Goal: Information Seeking & Learning: Learn about a topic

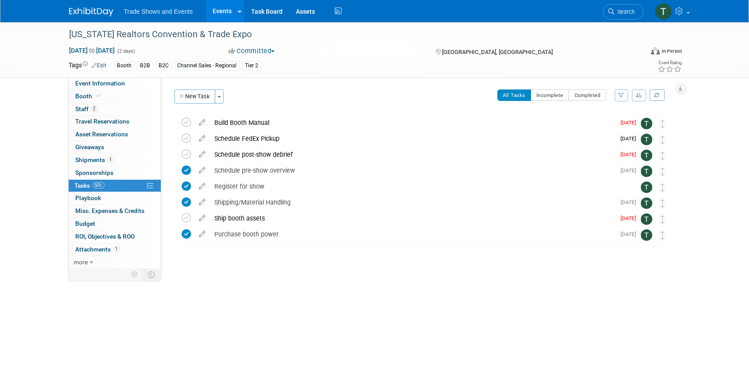
click at [225, 10] on link "Events" at bounding box center [222, 11] width 32 height 22
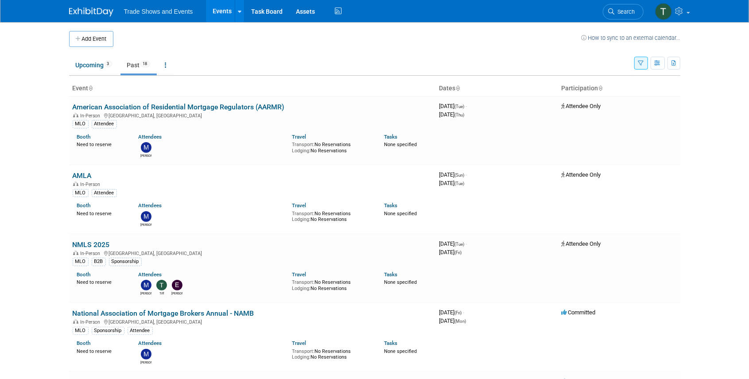
click at [640, 64] on icon "button" at bounding box center [641, 64] width 6 height 6
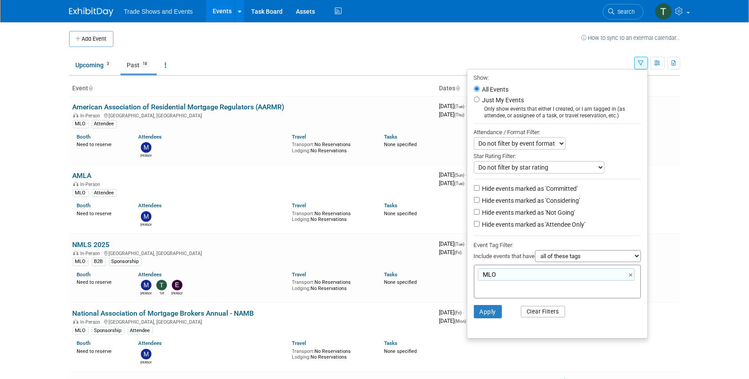
click at [555, 309] on button "Clear Filters" at bounding box center [543, 312] width 44 height 12
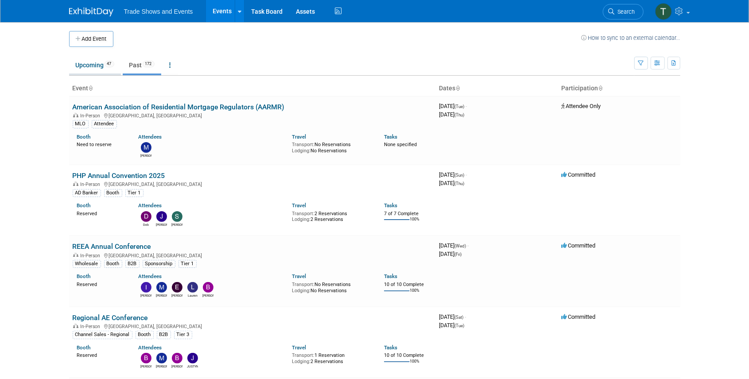
click at [89, 66] on link "Upcoming 47" at bounding box center [95, 65] width 52 height 17
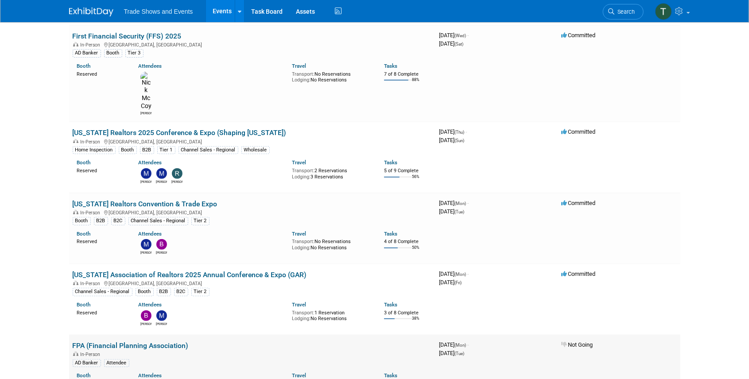
scroll to position [177, 0]
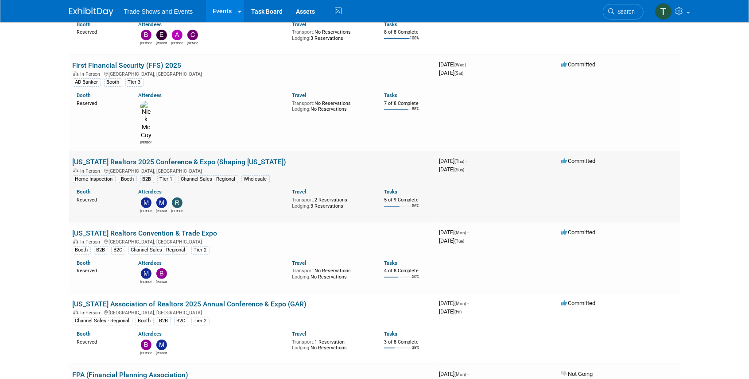
click at [159, 158] on link "Texas Realtors 2025 Conference & Expo (Shaping Texas)" at bounding box center [180, 162] width 214 height 8
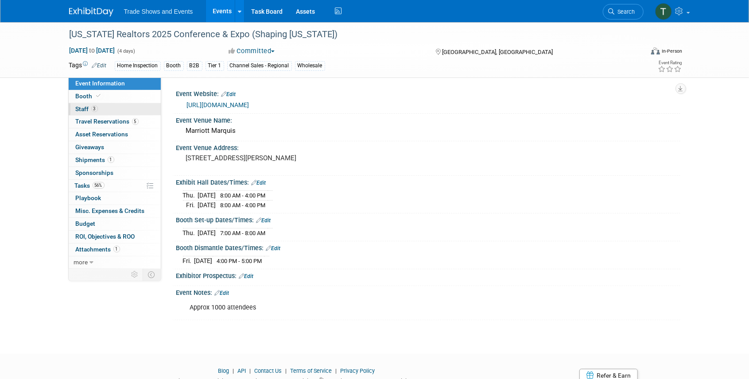
click at [92, 107] on span "3" at bounding box center [94, 108] width 7 height 7
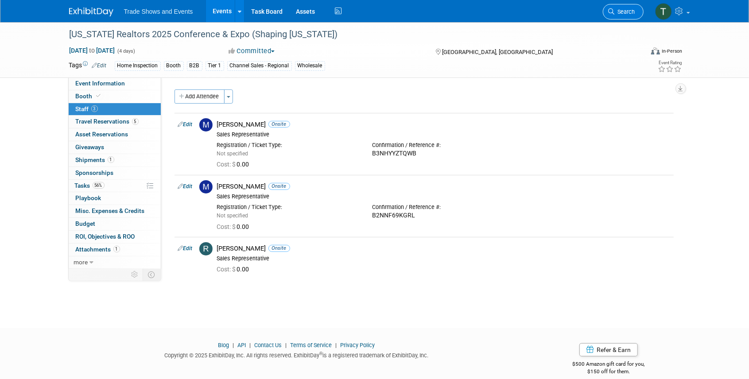
click at [625, 14] on span "Search" at bounding box center [624, 11] width 20 height 7
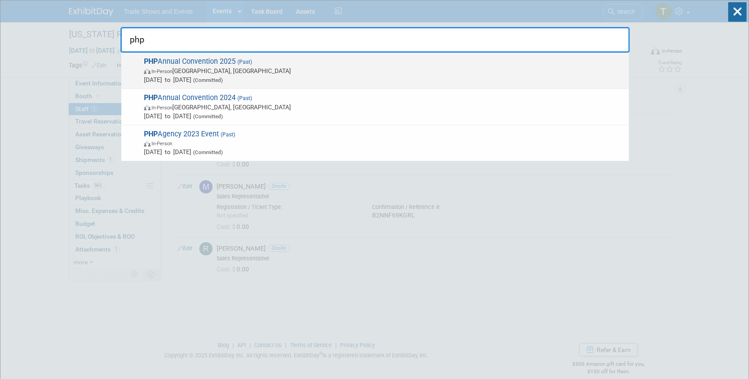
type input "php"
click at [174, 58] on span "PHP Annual Convention 2025 (Past) In-Person Las Vegas, NV Aug 3, 2025 to Aug 7,…" at bounding box center [382, 70] width 483 height 27
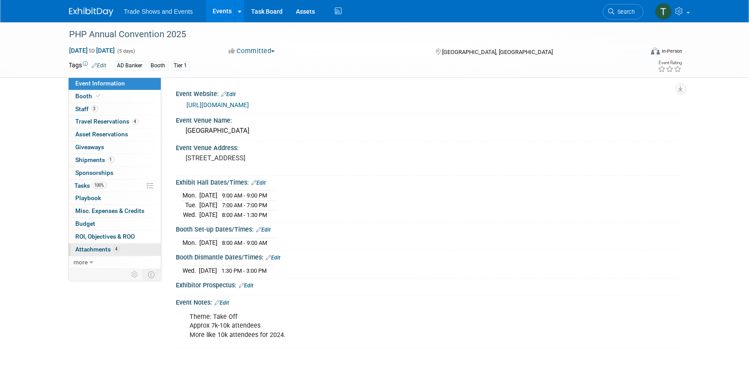
click at [96, 246] on span "Attachments 4" at bounding box center [98, 249] width 44 height 7
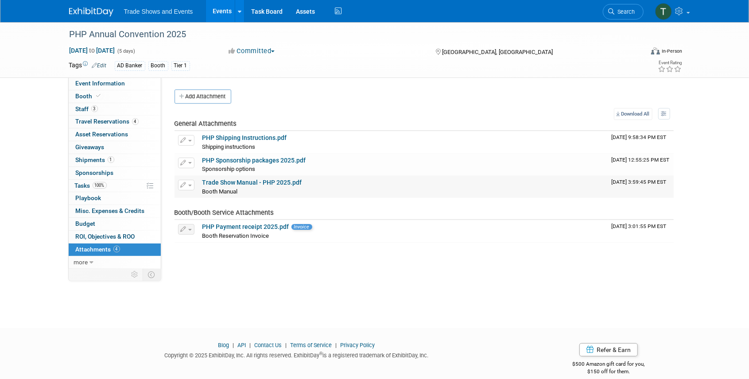
click at [239, 182] on link "Trade Show Manual - PHP 2025.pdf" at bounding box center [252, 182] width 100 height 7
click at [619, 14] on span "Search" at bounding box center [624, 11] width 20 height 7
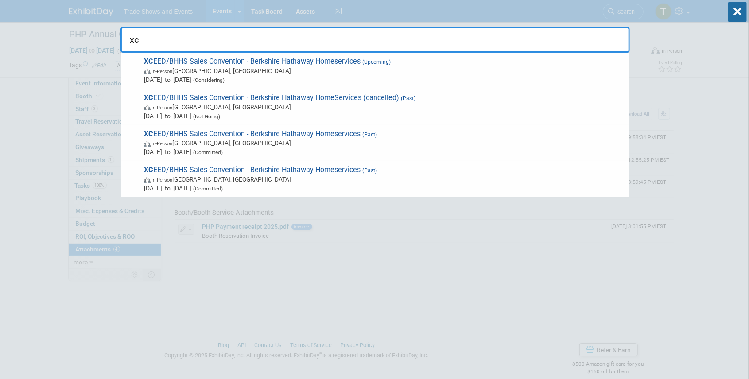
click at [201, 42] on input "xc" at bounding box center [374, 40] width 509 height 26
click at [202, 42] on input "xc" at bounding box center [374, 40] width 509 height 26
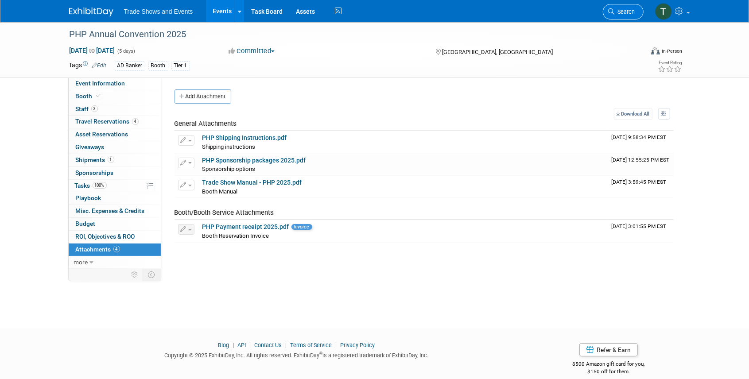
click at [621, 12] on span "Search" at bounding box center [624, 11] width 20 height 7
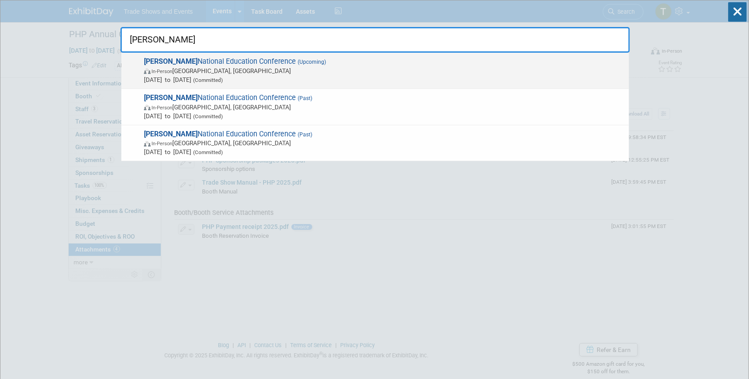
type input "sila"
click at [296, 63] on span "(Upcoming)" at bounding box center [311, 62] width 30 height 6
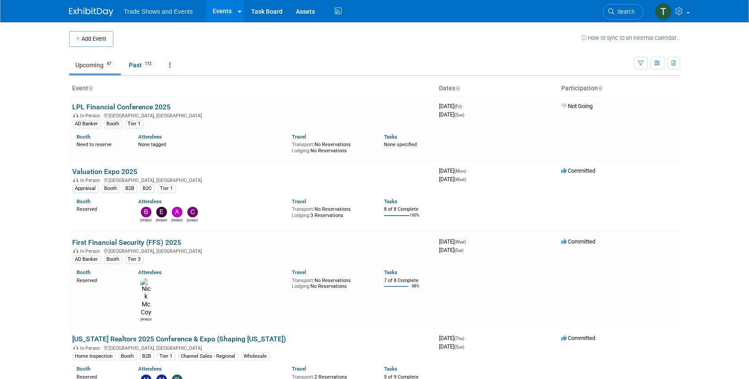
click at [625, 14] on span "Search" at bounding box center [624, 11] width 20 height 7
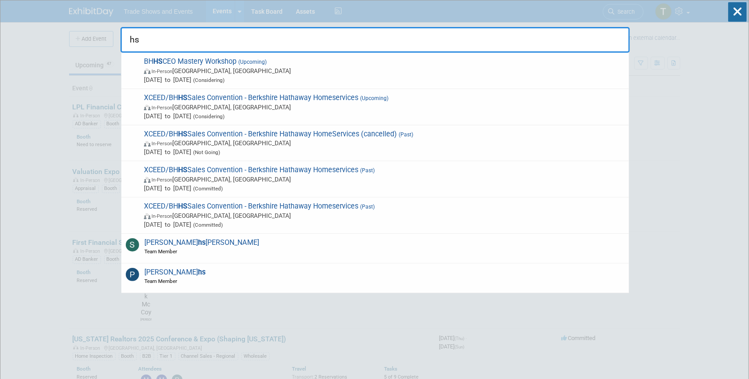
type input "h"
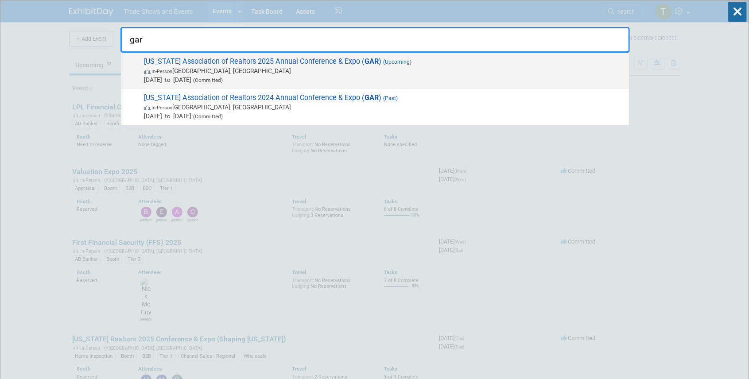
type input "gar"
click at [232, 62] on span "Georgia Association of Realtors 2025 Annual Conference & Expo ( GAR ) (Upcoming…" at bounding box center [382, 70] width 483 height 27
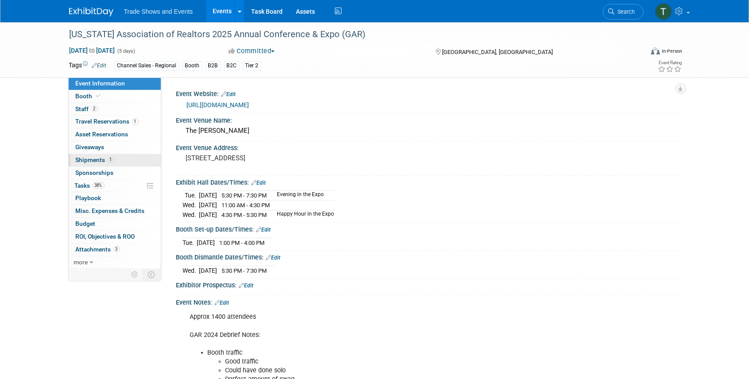
click at [89, 159] on span "Shipments 1" at bounding box center [95, 159] width 39 height 7
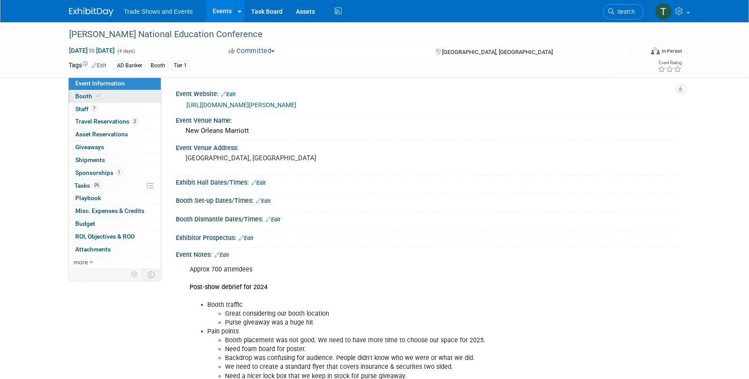
click at [101, 95] on span at bounding box center [99, 96] width 8 height 7
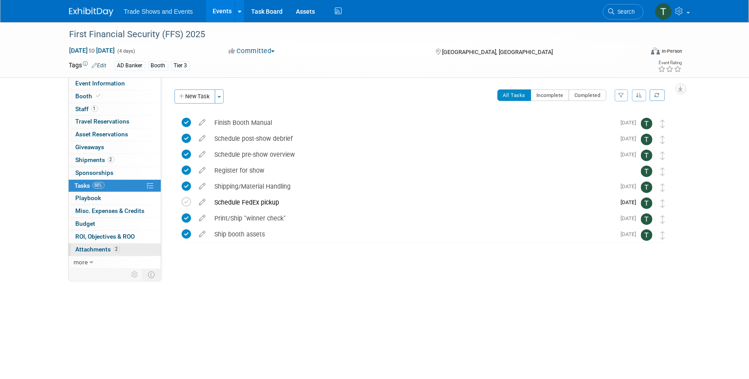
click at [101, 248] on span "Attachments 2" at bounding box center [98, 249] width 44 height 7
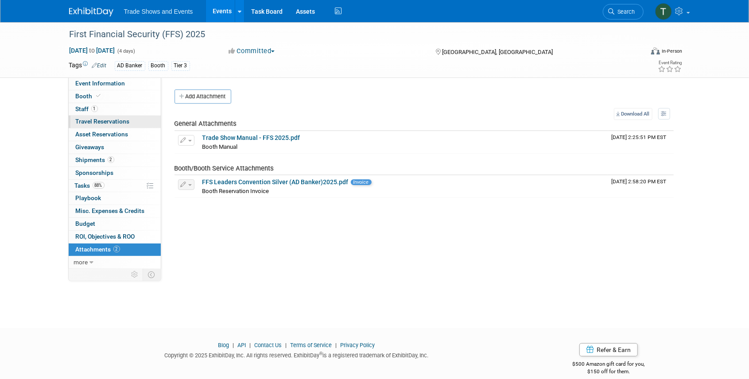
click at [94, 121] on span "Travel Reservations 0" at bounding box center [103, 121] width 54 height 7
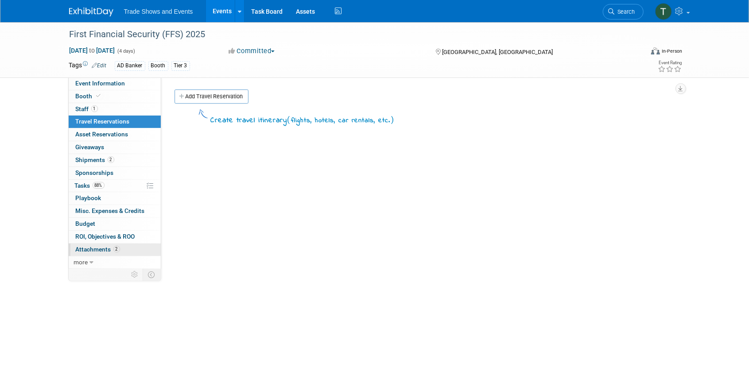
click at [99, 249] on span "Attachments 2" at bounding box center [98, 249] width 44 height 7
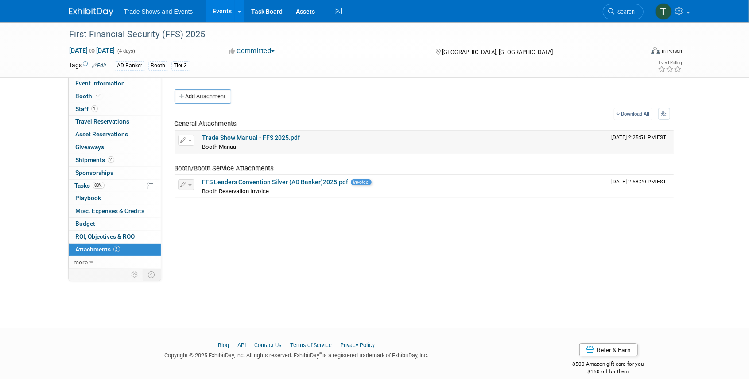
click at [227, 135] on link "Trade Show Manual - FFS 2025.pdf" at bounding box center [251, 137] width 98 height 7
click at [622, 13] on span "Search" at bounding box center [624, 11] width 20 height 7
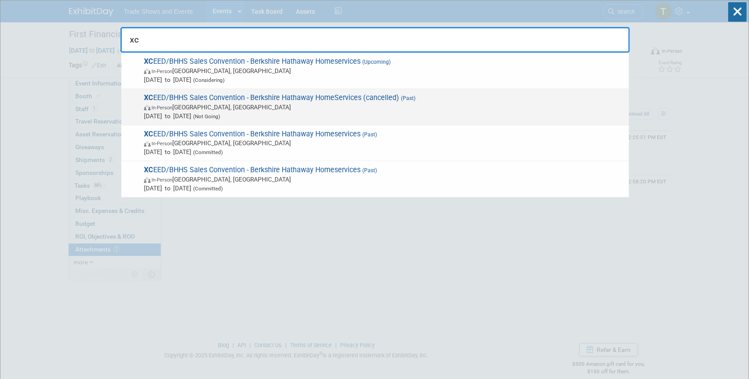
type input "xc"
click at [226, 95] on span "XC EED/BHHS Sales Convention - Berkshire Hathaway HomeServices (cancelled) (Pas…" at bounding box center [382, 106] width 483 height 27
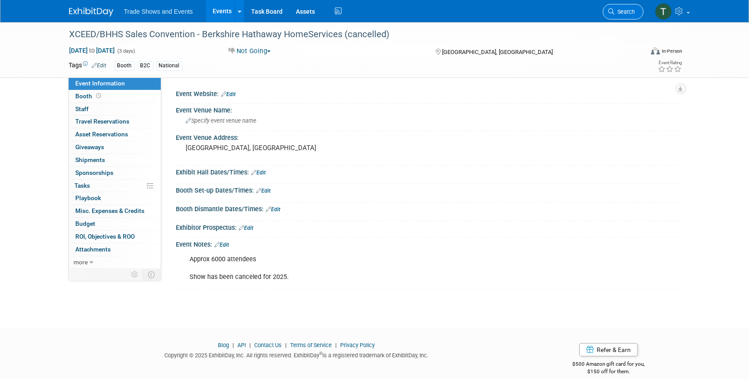
click at [621, 11] on span "Search" at bounding box center [624, 11] width 20 height 7
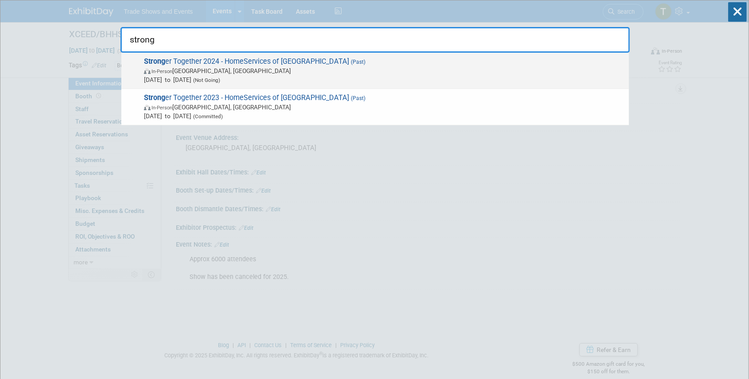
type input "strong"
click at [236, 60] on span "Strong er Together 2024 - HomeServices of America (Past) In-Person Los Angeles,…" at bounding box center [382, 70] width 483 height 27
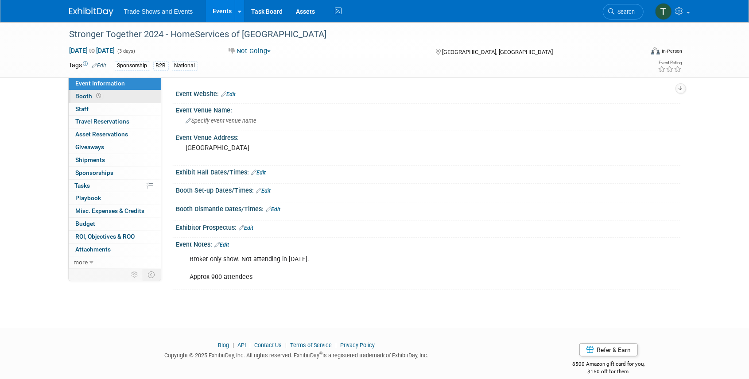
click at [93, 95] on span "Booth" at bounding box center [89, 96] width 27 height 7
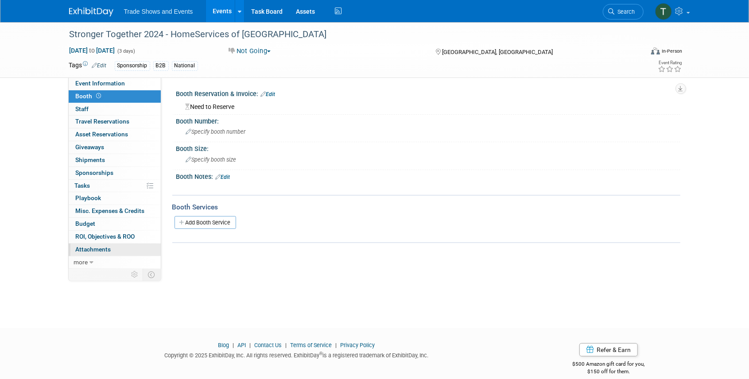
click at [101, 247] on span "Attachments 0" at bounding box center [93, 249] width 35 height 7
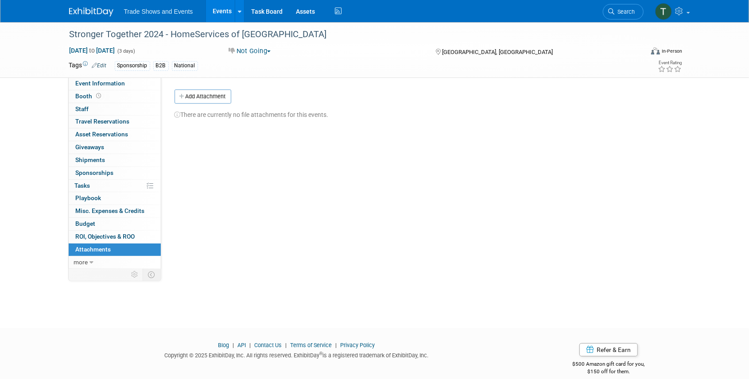
click at [221, 10] on link "Events" at bounding box center [222, 11] width 32 height 22
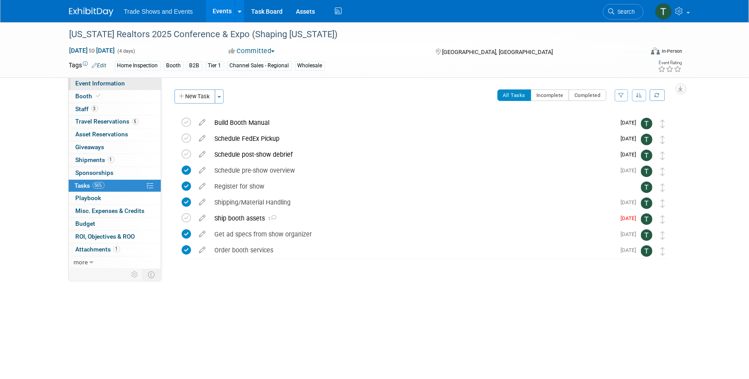
click at [87, 79] on link "Event Information" at bounding box center [115, 83] width 92 height 12
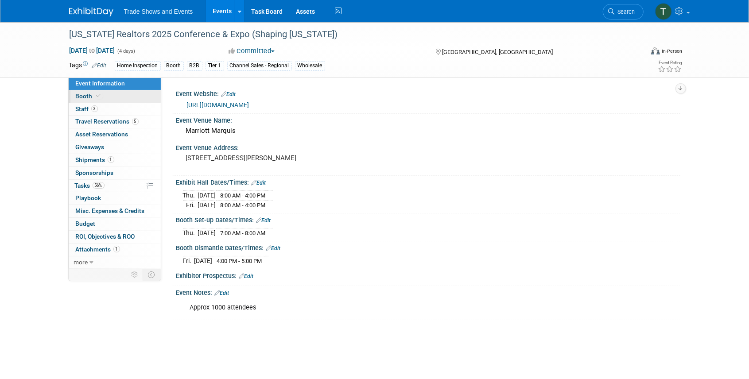
click at [114, 98] on link "Booth" at bounding box center [115, 96] width 92 height 12
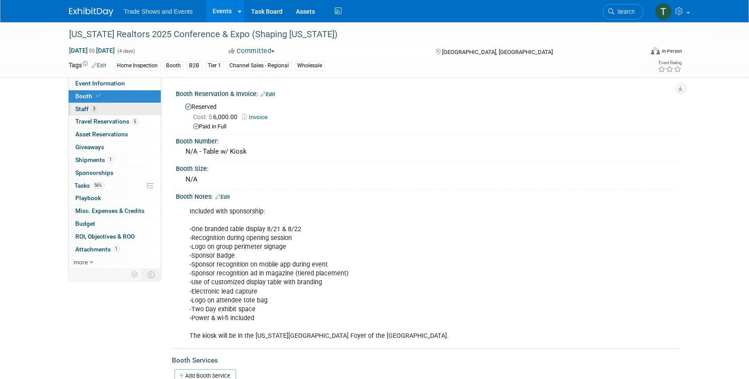
click at [89, 106] on span "Staff 3" at bounding box center [87, 108] width 22 height 7
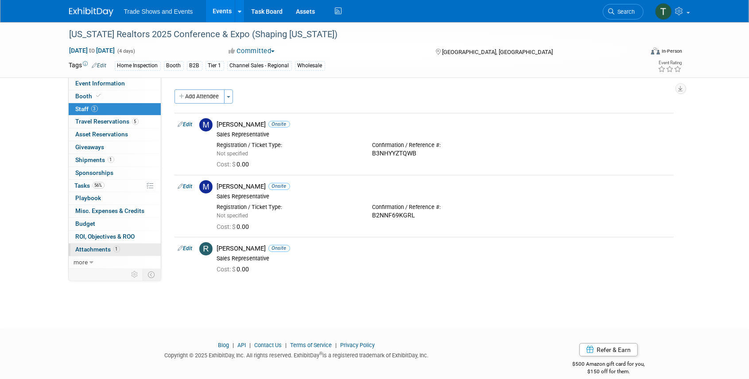
click at [98, 246] on span "Attachments 1" at bounding box center [98, 249] width 44 height 7
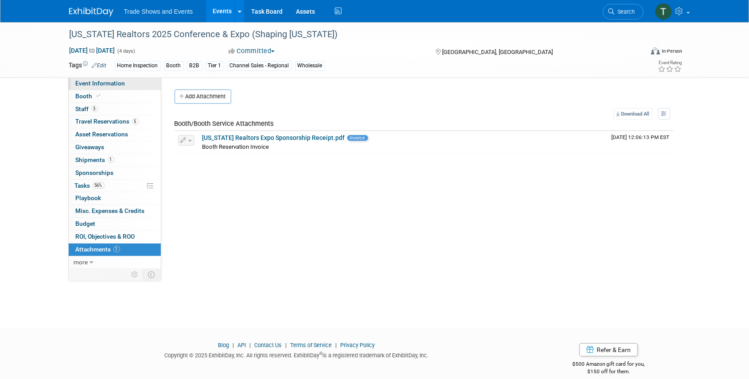
click at [110, 85] on span "Event Information" at bounding box center [101, 83] width 50 height 7
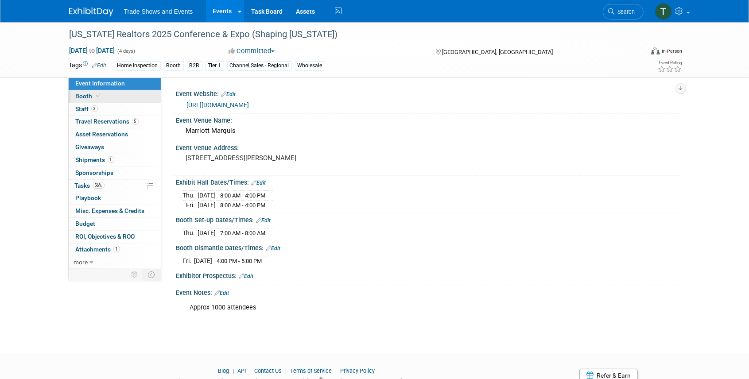
click at [81, 94] on span "Booth" at bounding box center [89, 96] width 27 height 7
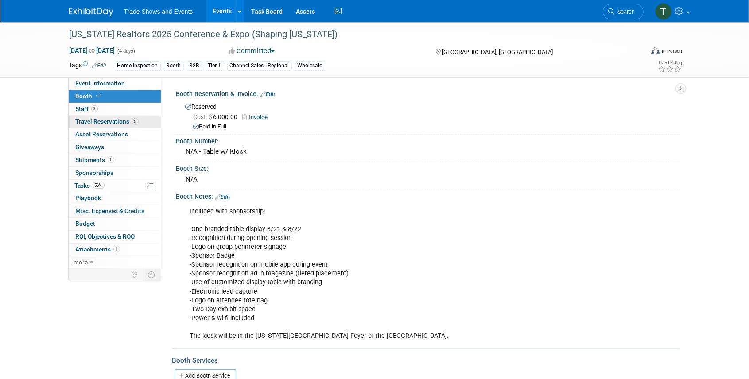
click at [118, 117] on link "5 Travel Reservations 5" at bounding box center [115, 122] width 92 height 12
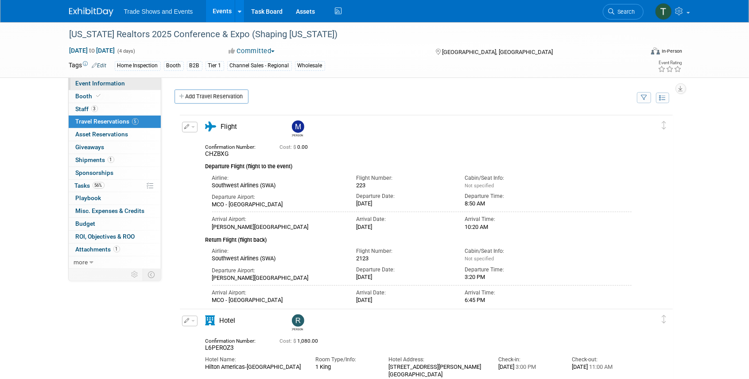
click at [93, 85] on span "Event Information" at bounding box center [101, 83] width 50 height 7
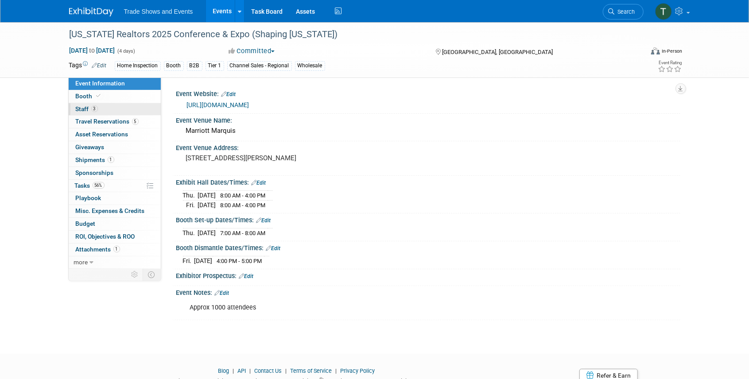
click at [101, 104] on link "3 Staff 3" at bounding box center [115, 109] width 92 height 12
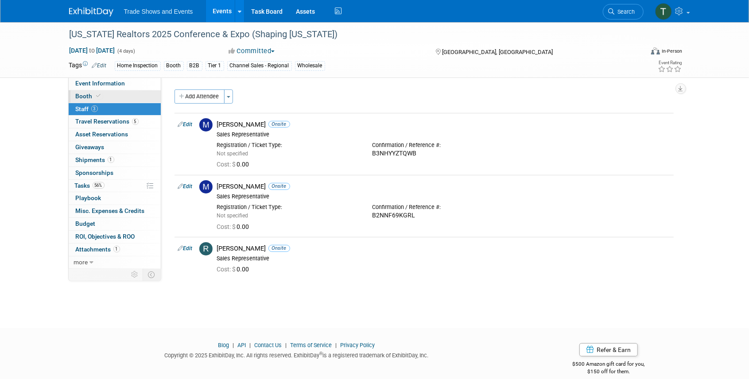
click at [83, 97] on span "Booth" at bounding box center [89, 96] width 27 height 7
